Goal: Information Seeking & Learning: Learn about a topic

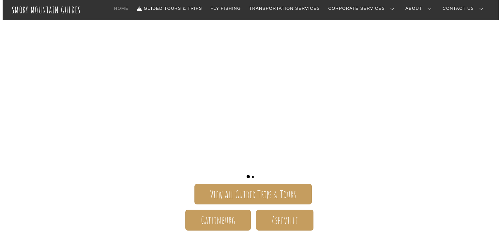
scroll to position [52, 0]
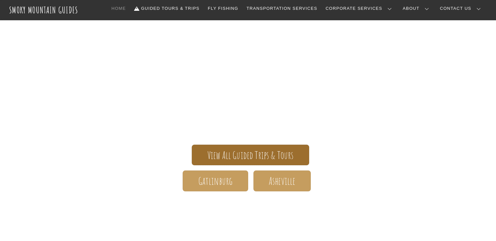
click at [224, 152] on span "View All Guided Trips & Tours" at bounding box center [250, 155] width 86 height 7
click at [237, 157] on span "View All Guided Trips & Tours" at bounding box center [250, 155] width 86 height 7
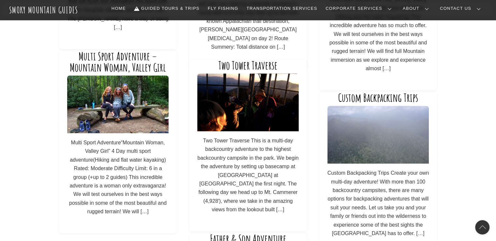
scroll to position [365, 0]
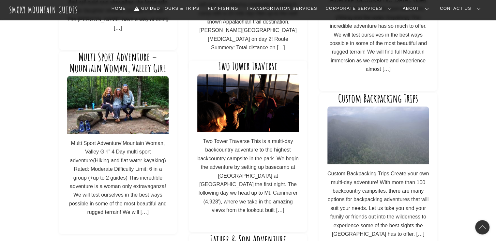
click at [242, 80] on img at bounding box center [247, 103] width 101 height 58
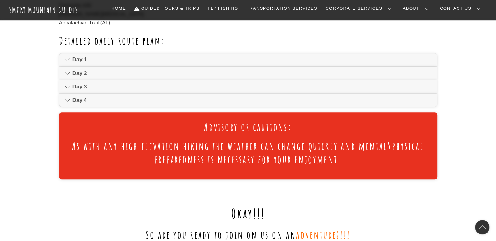
scroll to position [431, 0]
click at [78, 61] on link "Day 1" at bounding box center [248, 59] width 378 height 13
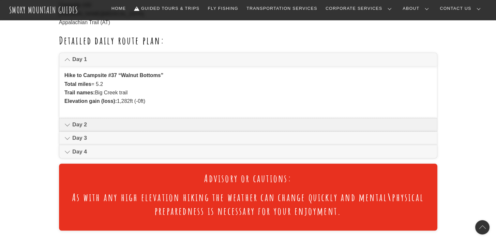
click at [67, 128] on icon at bounding box center [68, 125] width 6 height 8
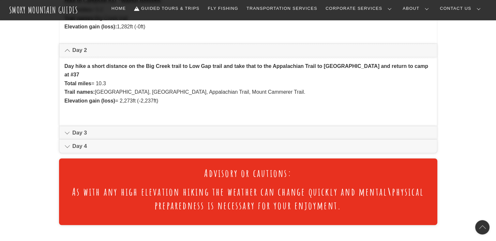
scroll to position [509, 0]
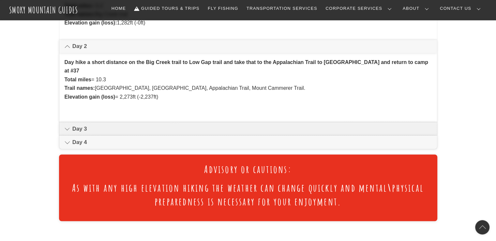
click at [71, 131] on link "Day 3" at bounding box center [248, 128] width 378 height 13
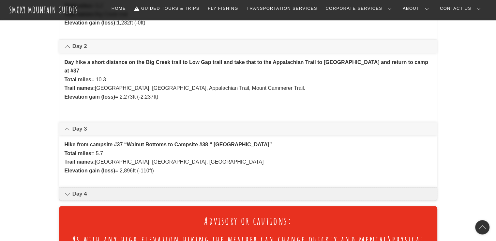
click at [72, 196] on span "Day 4" at bounding box center [251, 194] width 359 height 8
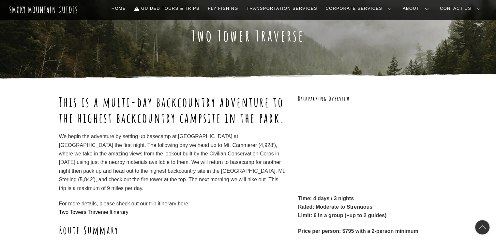
scroll to position [0, 0]
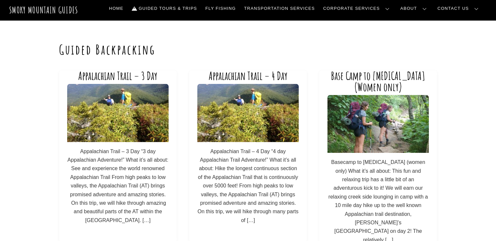
click at [369, 117] on img at bounding box center [377, 124] width 101 height 58
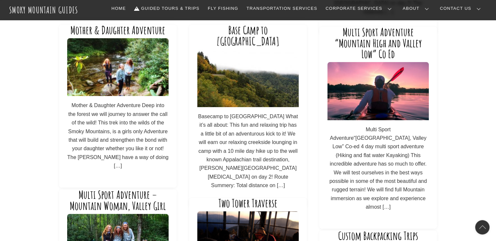
scroll to position [235, 0]
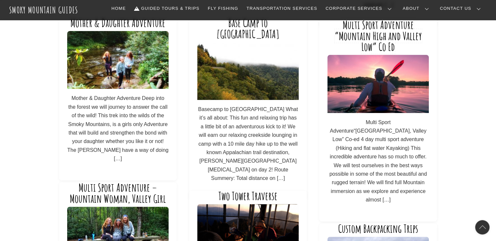
click at [369, 42] on link "Multi Sport Adventure “Mountain High and Valley Low” Co Ed" at bounding box center [378, 36] width 87 height 36
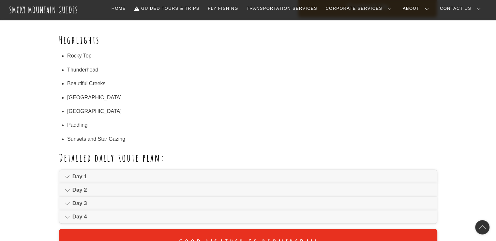
scroll to position [365, 0]
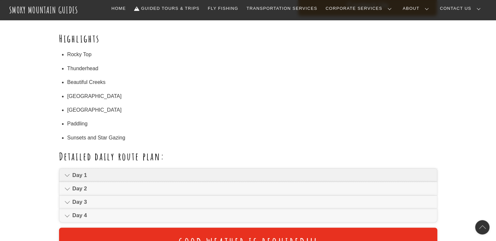
click at [83, 176] on span "Day 1" at bounding box center [251, 175] width 359 height 8
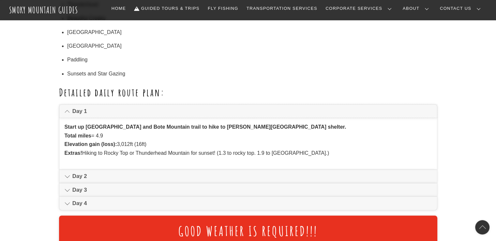
scroll to position [431, 0]
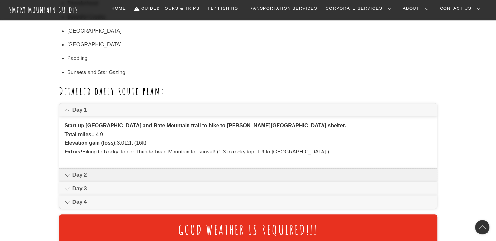
click at [92, 176] on span "Day 2" at bounding box center [251, 175] width 359 height 8
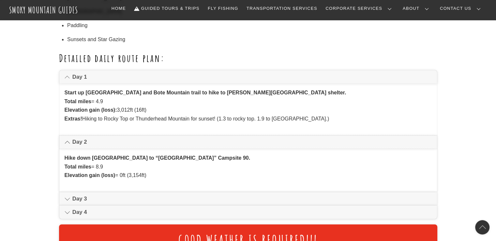
scroll to position [509, 0]
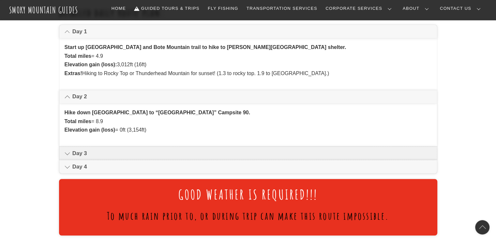
click at [75, 150] on span "Day 3" at bounding box center [251, 153] width 359 height 8
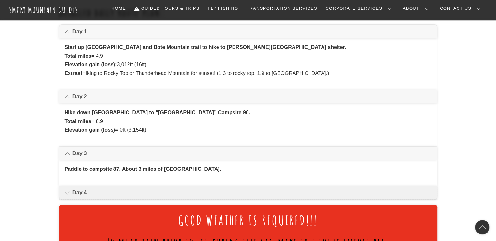
click at [74, 196] on link "Day 4" at bounding box center [248, 192] width 378 height 13
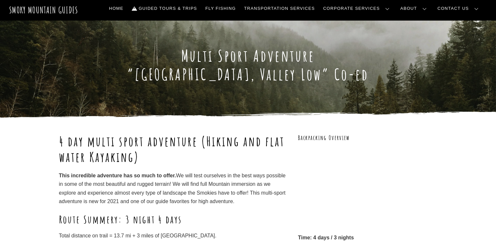
scroll to position [0, 0]
